Goal: Information Seeking & Learning: Learn about a topic

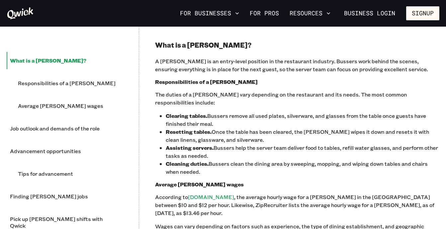
scroll to position [398, 0]
click at [166, 112] on b "Clearing tables." at bounding box center [187, 115] width 42 height 7
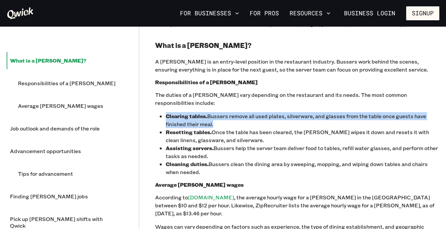
click at [166, 112] on b "Clearing tables." at bounding box center [187, 115] width 42 height 7
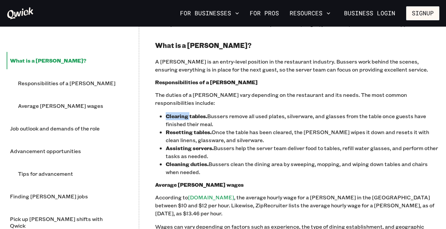
click at [166, 112] on b "Clearing tables." at bounding box center [187, 115] width 42 height 7
drag, startPoint x: 166, startPoint y: 72, endPoint x: 188, endPoint y: 69, distance: 22.1
click at [188, 112] on b "Clearing tables." at bounding box center [187, 115] width 42 height 7
click at [167, 112] on p "Clearing tables. Bussers remove all used plates, silverware, and glasses from t…" at bounding box center [303, 120] width 274 height 16
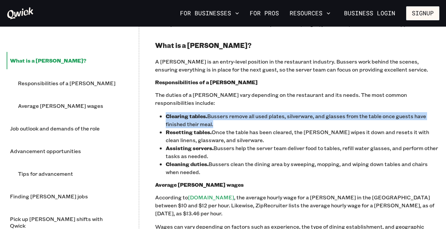
click at [167, 112] on p "Clearing tables. Bussers remove all used plates, silverware, and glasses from t…" at bounding box center [303, 120] width 274 height 16
drag, startPoint x: 177, startPoint y: 34, endPoint x: 151, endPoint y: 81, distance: 53.8
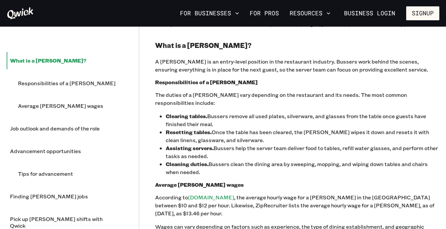
click at [175, 112] on b "Clearing tables." at bounding box center [187, 115] width 42 height 7
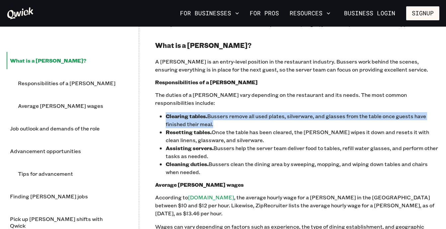
click at [175, 112] on b "Clearing tables." at bounding box center [187, 115] width 42 height 7
copy p "Clearing tables. Bussers remove all used plates, silverware, and glasses from t…"
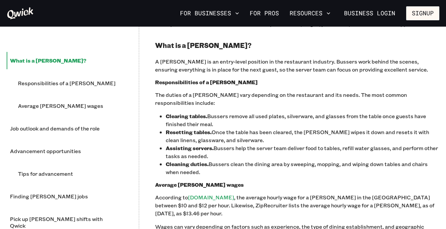
click at [170, 128] on b "Resetting tables." at bounding box center [189, 131] width 46 height 7
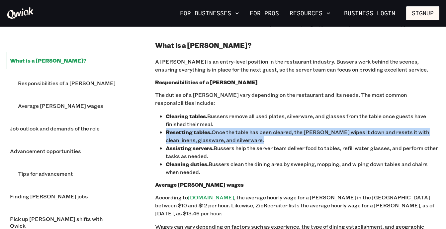
click at [170, 128] on b "Resetting tables." at bounding box center [189, 131] width 46 height 7
copy p "Resetting tables. Once the table has been cleared, the [PERSON_NAME] wipes it d…"
